Goal: Transaction & Acquisition: Download file/media

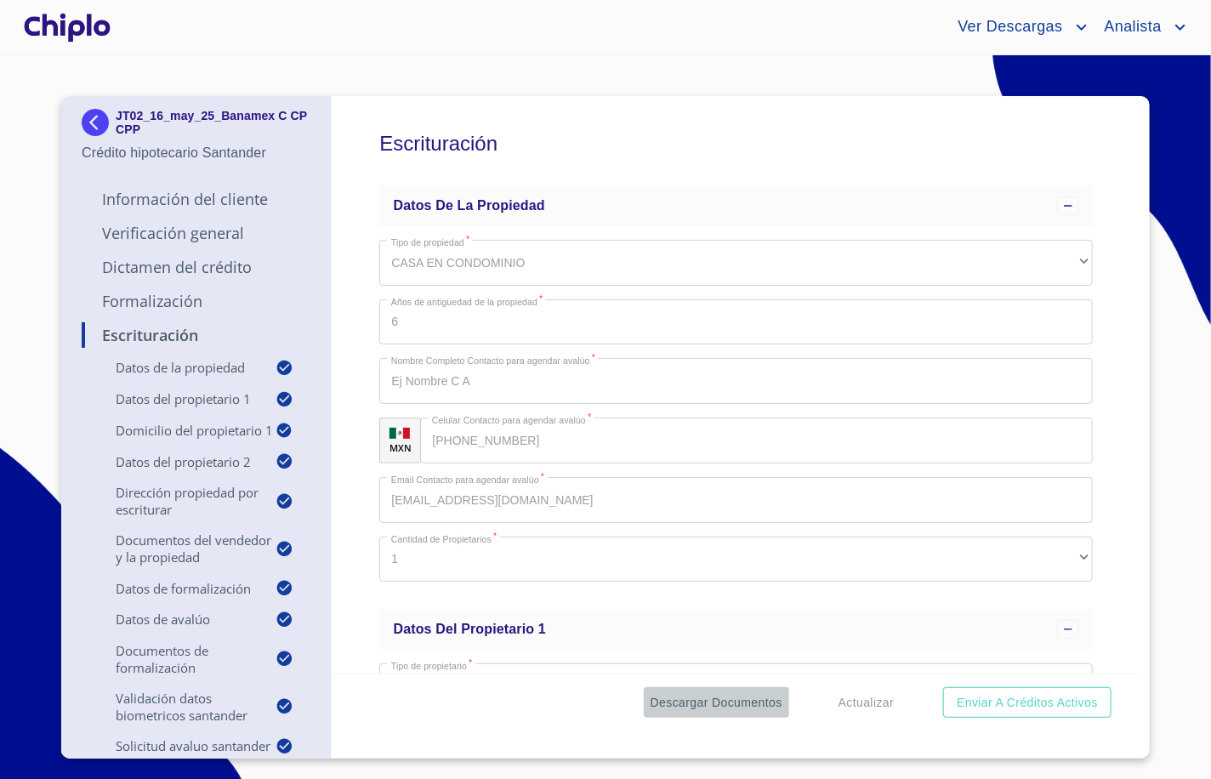
click at [769, 706] on span "Descargar Documentos" at bounding box center [717, 702] width 132 height 21
